Goal: Navigation & Orientation: Go to known website

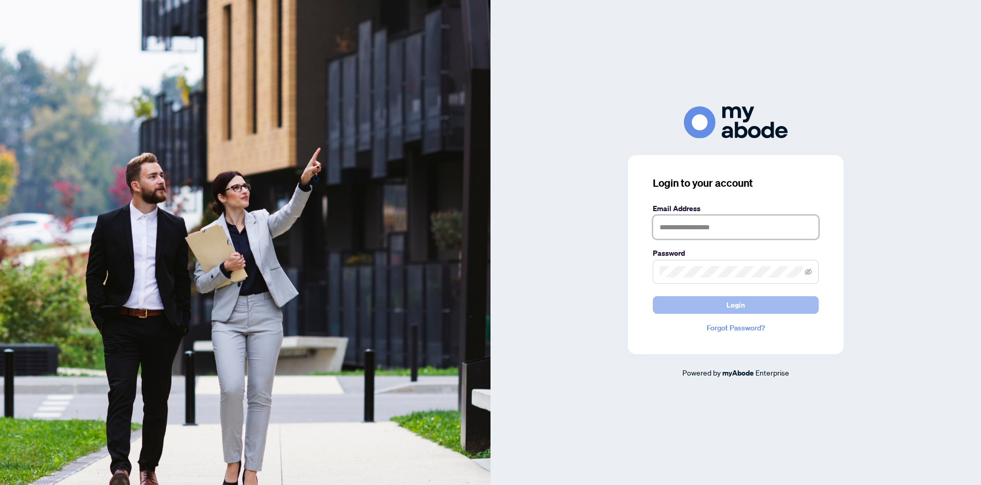
type input "**********"
click at [728, 301] on span "Login" at bounding box center [735, 304] width 19 height 17
